Goal: Task Accomplishment & Management: Manage account settings

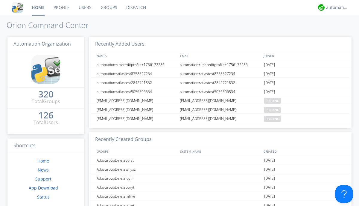
click at [108, 7] on link "Groups" at bounding box center [109, 7] width 26 height 15
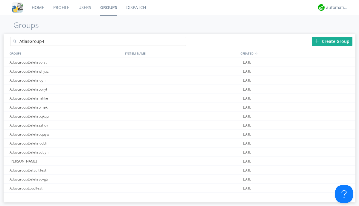
type input "AtlasGroup4"
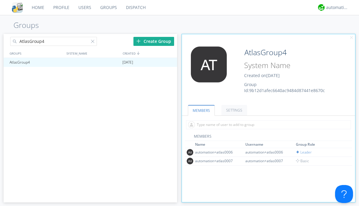
click at [234, 110] on link "SETTINGS" at bounding box center [235, 110] width 26 height 10
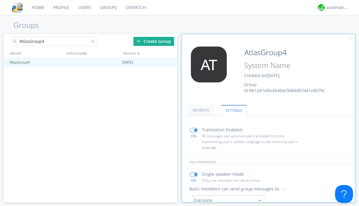
click at [0, 0] on input "radio" at bounding box center [0, 0] width 0 height 0
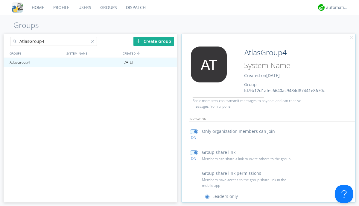
click at [209, 205] on span at bounding box center [208, 209] width 7 height 7
click at [0, 0] on input "radio" at bounding box center [0, 0] width 0 height 0
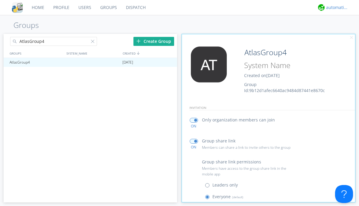
click at [336, 7] on div "automation+atlas" at bounding box center [337, 7] width 22 height 6
